Goal: Information Seeking & Learning: Find specific fact

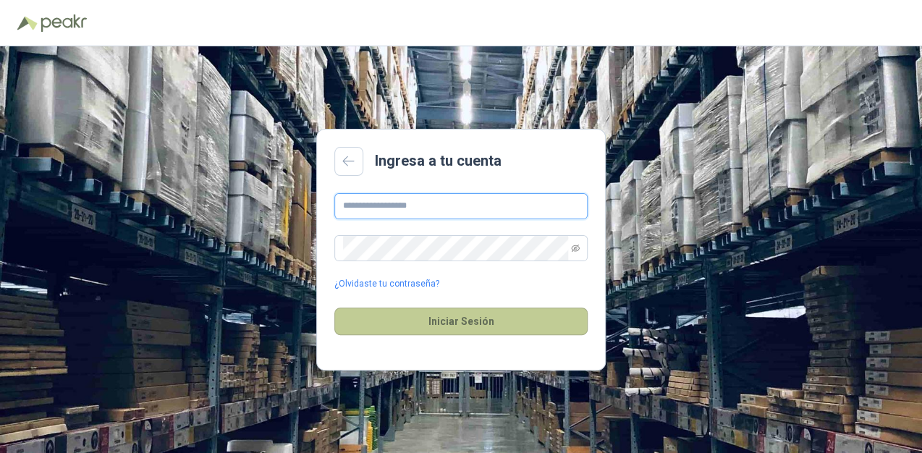
type input "**********"
click at [467, 328] on button "Iniciar Sesión" at bounding box center [460, 322] width 253 height 28
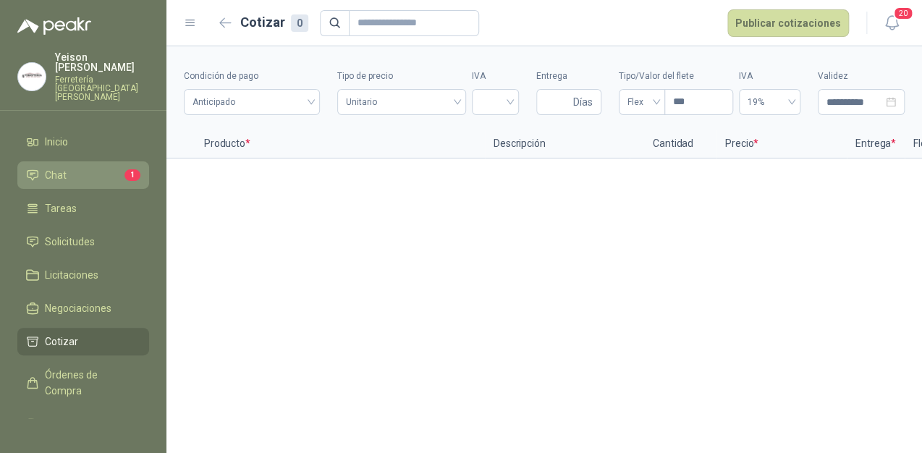
click at [84, 167] on li "Chat 1" at bounding box center [83, 175] width 114 height 16
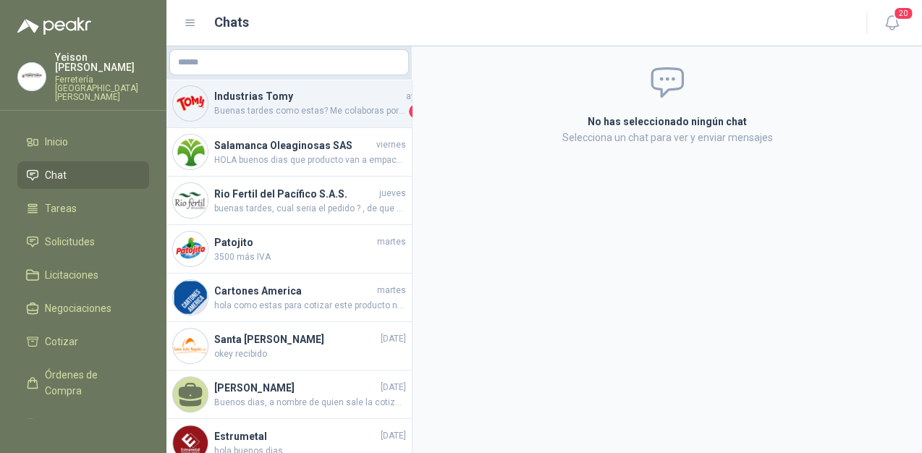
click at [284, 110] on span "Buenas tardes como estas? Me colaboras por favor con la guía de despacho ya que…" at bounding box center [310, 111] width 192 height 14
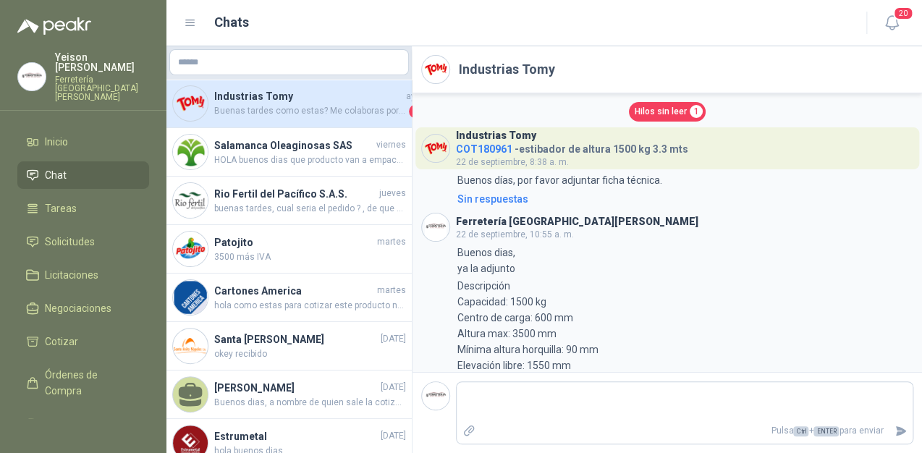
scroll to position [968, 0]
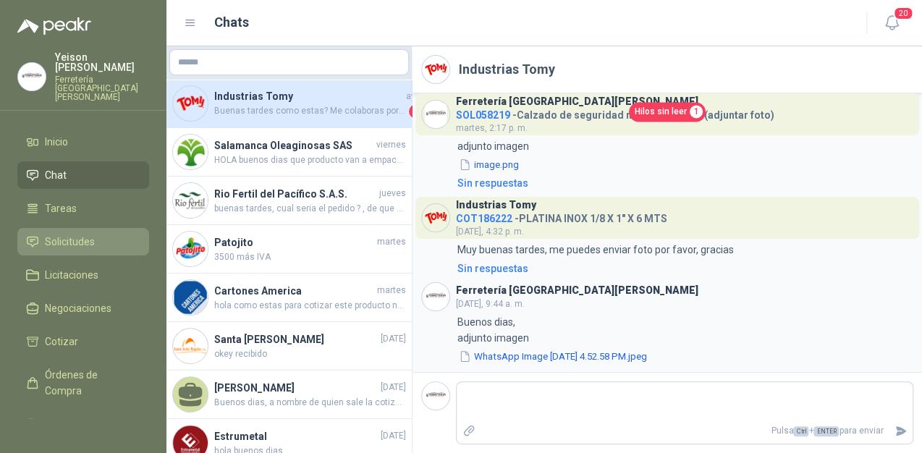
click at [57, 234] on span "Solicitudes" at bounding box center [70, 242] width 50 height 16
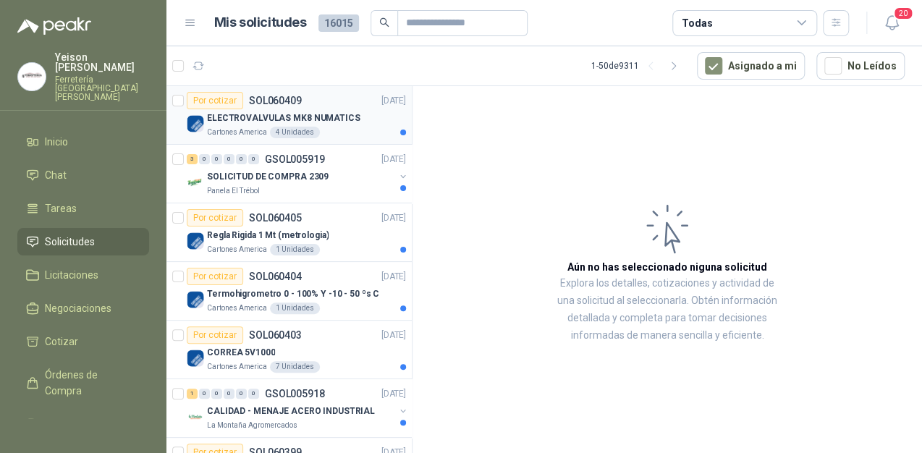
click at [263, 119] on p "ELECTROVALVULAS MK8 NUMATICS" at bounding box center [283, 118] width 153 height 14
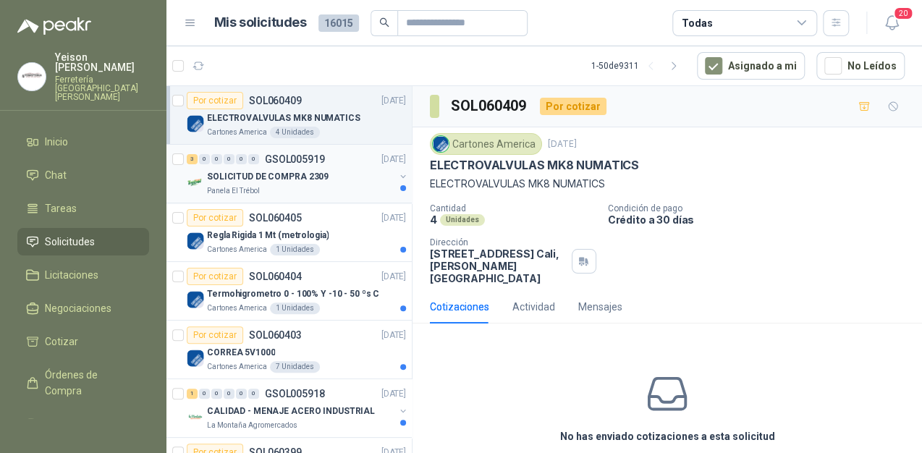
click at [292, 188] on div "Panela El Trébol" at bounding box center [300, 191] width 187 height 12
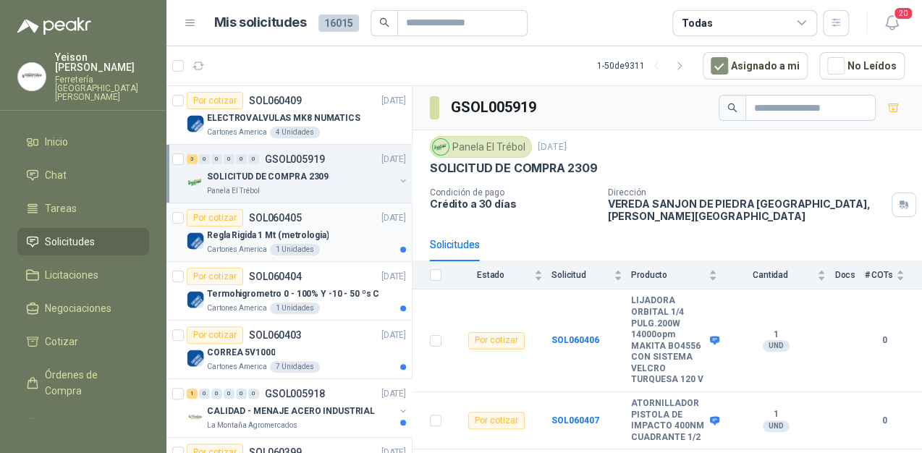
click at [286, 230] on p "Regla Rigida 1 Mt (metrologia)" at bounding box center [268, 236] width 122 height 14
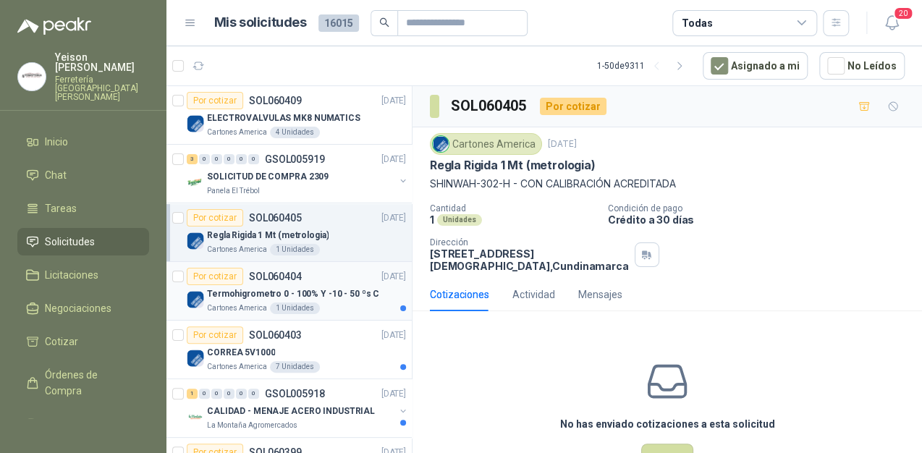
click at [277, 295] on p "Termohigrometro 0 - 100% Y -10 - 50 ºs C" at bounding box center [293, 294] width 172 height 14
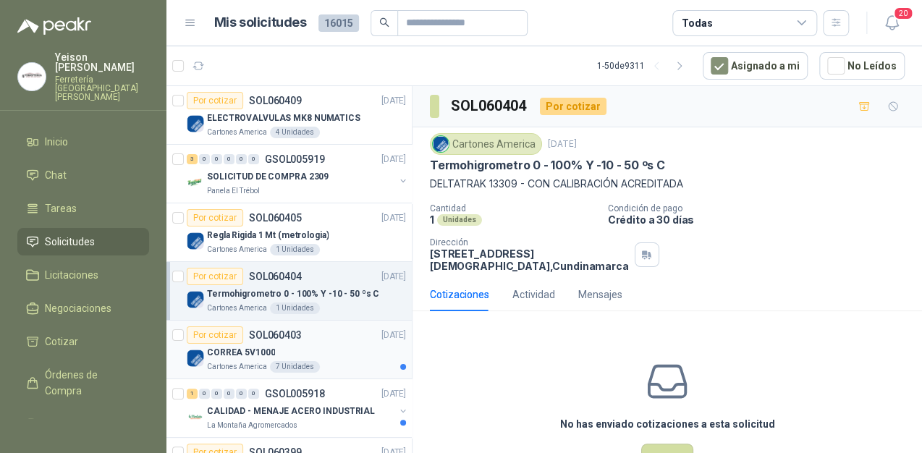
click at [261, 358] on div "CORREA 5V1000" at bounding box center [306, 352] width 199 height 17
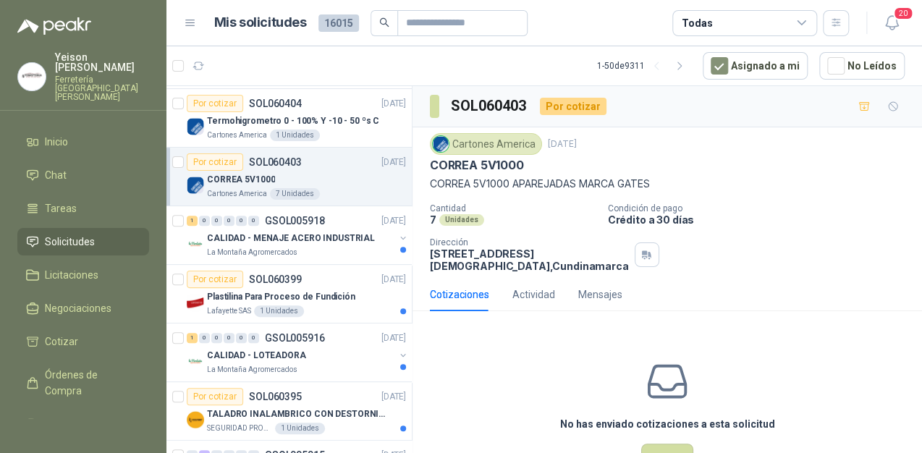
scroll to position [174, 0]
click at [302, 226] on div "1 0 0 0 0 0 GSOL005918 [DATE]" at bounding box center [298, 219] width 222 height 17
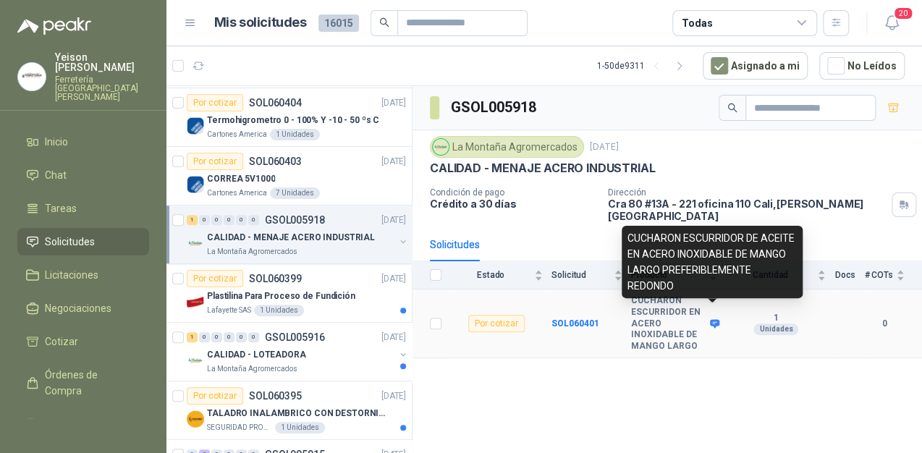
click at [711, 319] on icon at bounding box center [714, 323] width 9 height 9
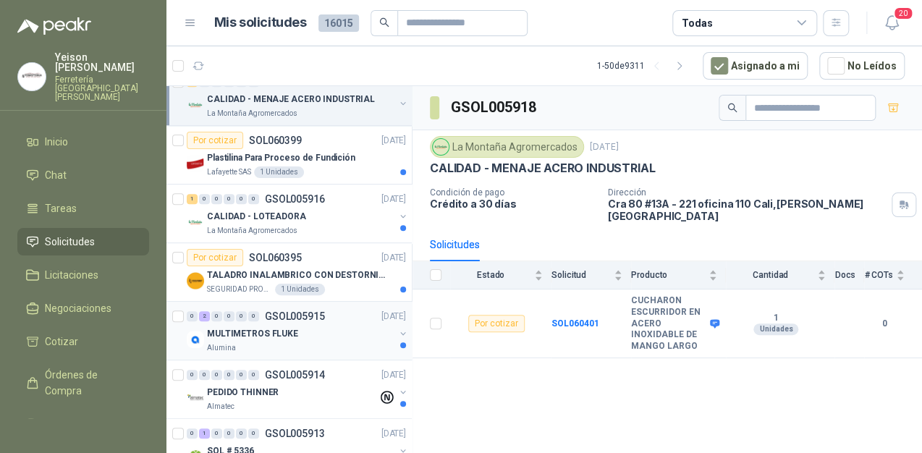
scroll to position [347, 0]
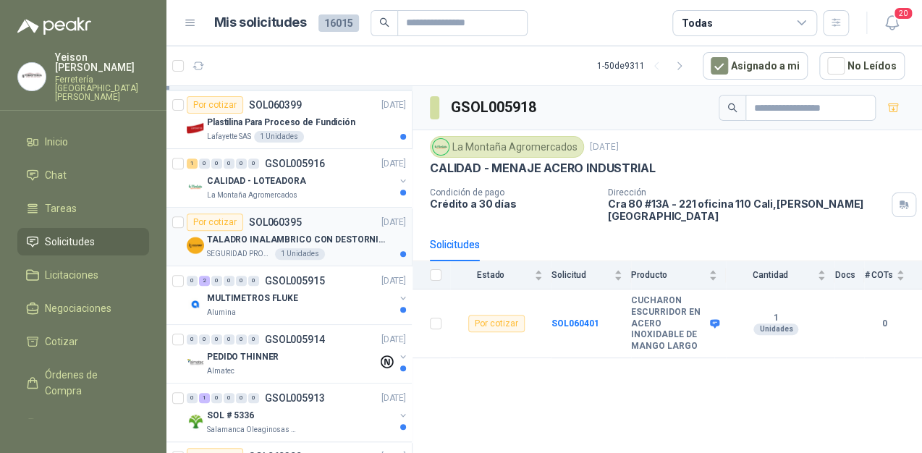
click at [301, 240] on p "TALADRO INALAMBRICO CON DESTORNILLADOR DE ESTRIA" at bounding box center [297, 240] width 180 height 14
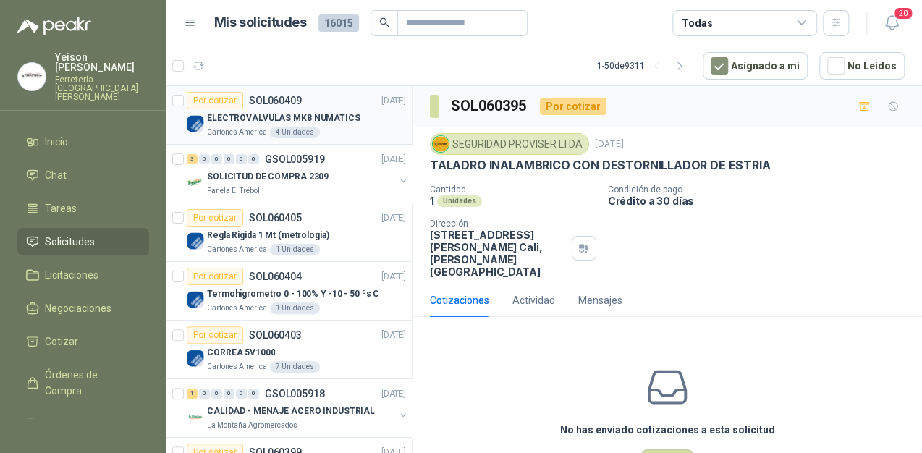
click at [300, 111] on p "ELECTROVALVULAS MK8 NUMATICS" at bounding box center [283, 118] width 153 height 14
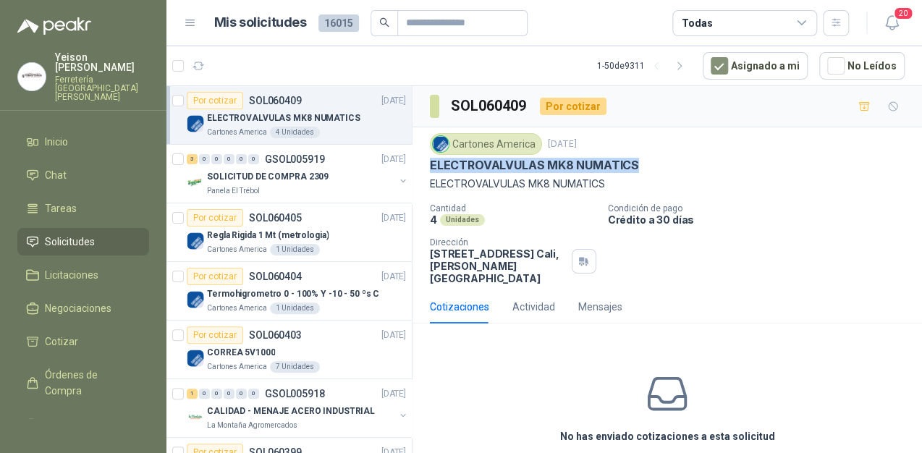
drag, startPoint x: 635, startPoint y: 165, endPoint x: 430, endPoint y: 169, distance: 204.9
click at [430, 169] on p "ELECTROVALVULAS MK8 NUMATICS" at bounding box center [534, 165] width 209 height 15
copy p "ELECTROVALVULAS MK8 NUMATICS"
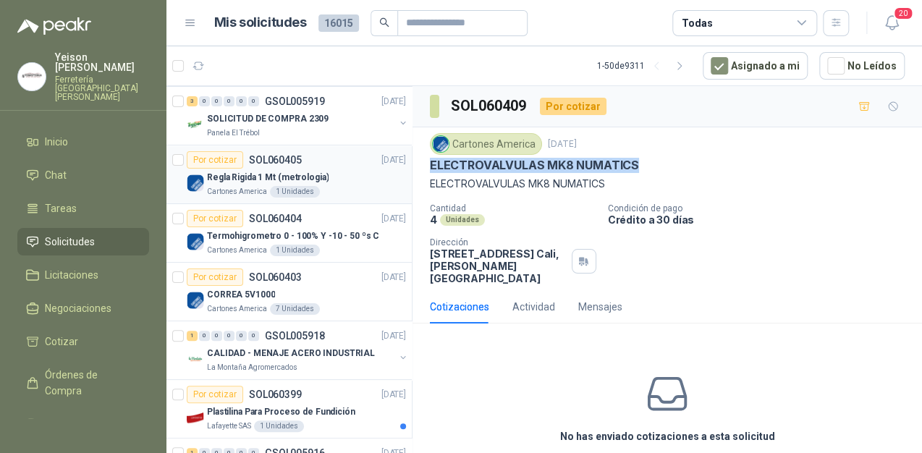
click at [293, 179] on p "Regla Rigida 1 Mt (metrologia)" at bounding box center [268, 178] width 122 height 14
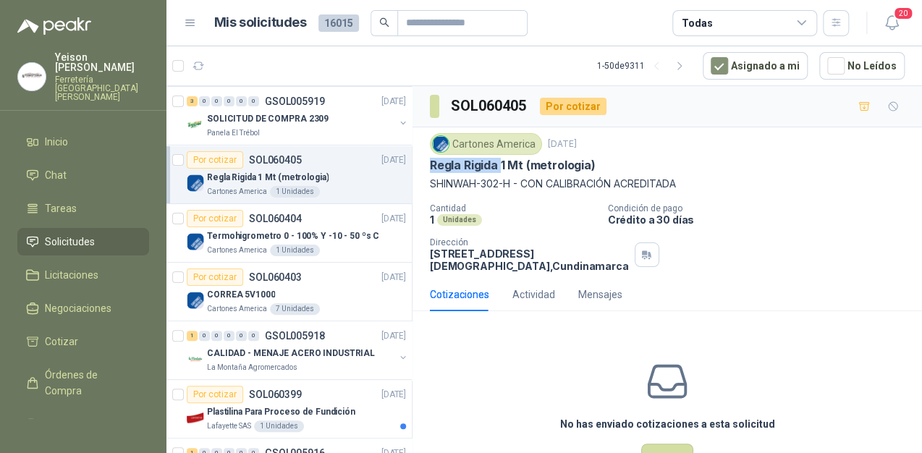
drag, startPoint x: 499, startPoint y: 164, endPoint x: 426, endPoint y: 165, distance: 73.8
click at [426, 165] on div "Cartones America [DATE] Regla Rigida 1 Mt (metrologia) SHINWAH-302-H - CON CAL…" at bounding box center [668, 202] width 510 height 151
copy p "[PERSON_NAME]"
